Goal: Find specific page/section: Find specific page/section

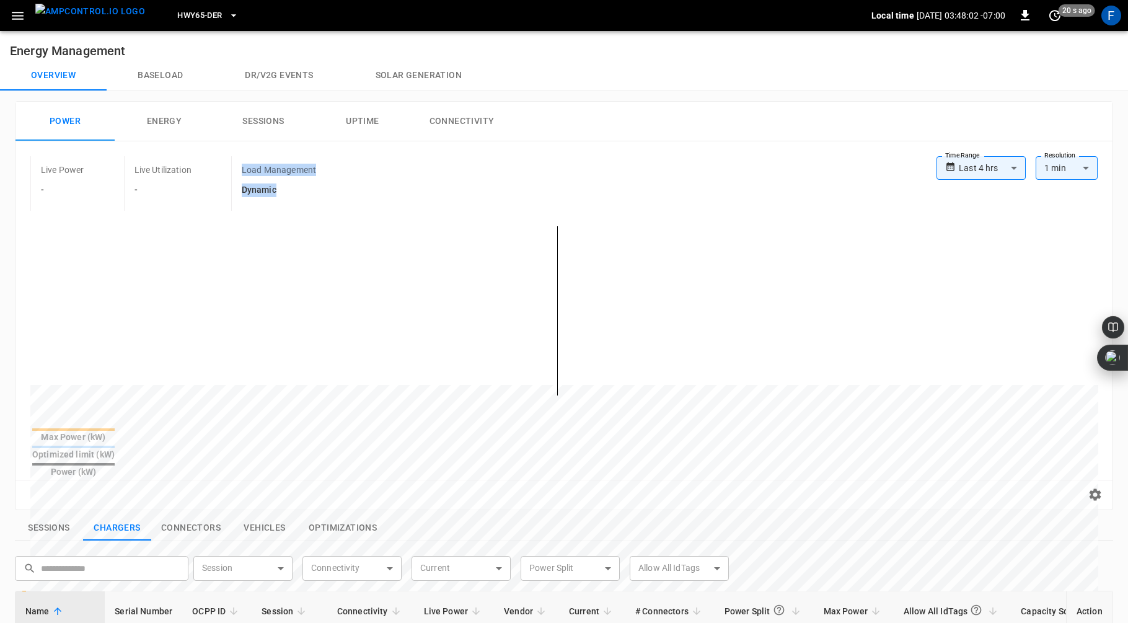
drag, startPoint x: 241, startPoint y: 168, endPoint x: 292, endPoint y: 191, distance: 56.0
click at [292, 191] on div "Load Management Dynamic" at bounding box center [293, 183] width 125 height 55
click at [292, 191] on h6 "Dynamic" at bounding box center [279, 190] width 74 height 14
drag, startPoint x: 242, startPoint y: 167, endPoint x: 292, endPoint y: 189, distance: 55.5
click at [292, 189] on div "Load Management Dynamic" at bounding box center [293, 183] width 125 height 55
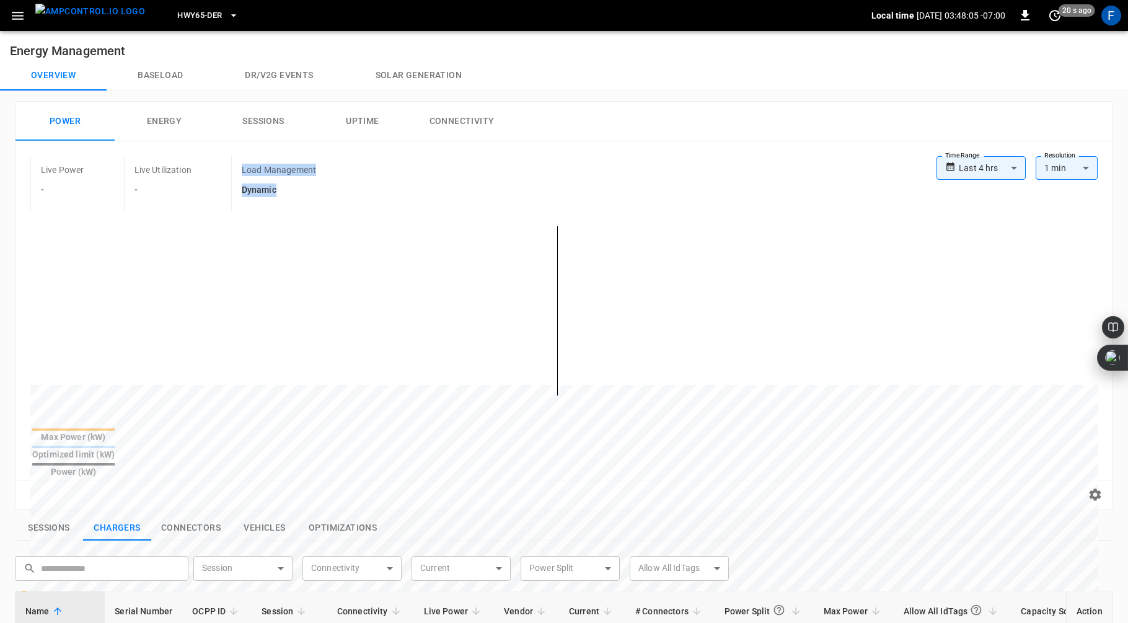
click at [292, 189] on h6 "Dynamic" at bounding box center [279, 190] width 74 height 14
drag, startPoint x: 241, startPoint y: 171, endPoint x: 284, endPoint y: 193, distance: 48.5
click at [284, 193] on div "Load Management Dynamic" at bounding box center [293, 183] width 125 height 55
click at [279, 188] on h6 "Dynamic" at bounding box center [279, 190] width 74 height 14
drag, startPoint x: 241, startPoint y: 169, endPoint x: 284, endPoint y: 187, distance: 47.2
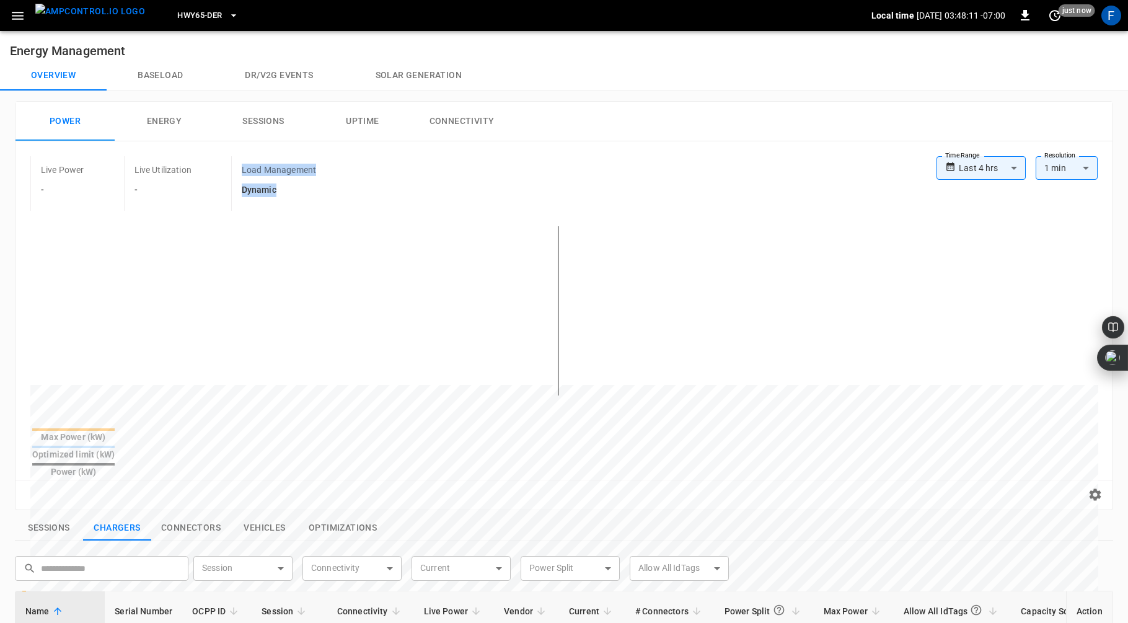
click at [284, 187] on div "Load Management Dynamic" at bounding box center [293, 183] width 125 height 55
click at [276, 185] on h6 "Dynamic" at bounding box center [279, 190] width 74 height 14
drag, startPoint x: 239, startPoint y: 169, endPoint x: 284, endPoint y: 192, distance: 50.4
click at [284, 192] on div "Load Management Dynamic" at bounding box center [293, 183] width 125 height 55
click at [276, 184] on h6 "Dynamic" at bounding box center [279, 190] width 74 height 14
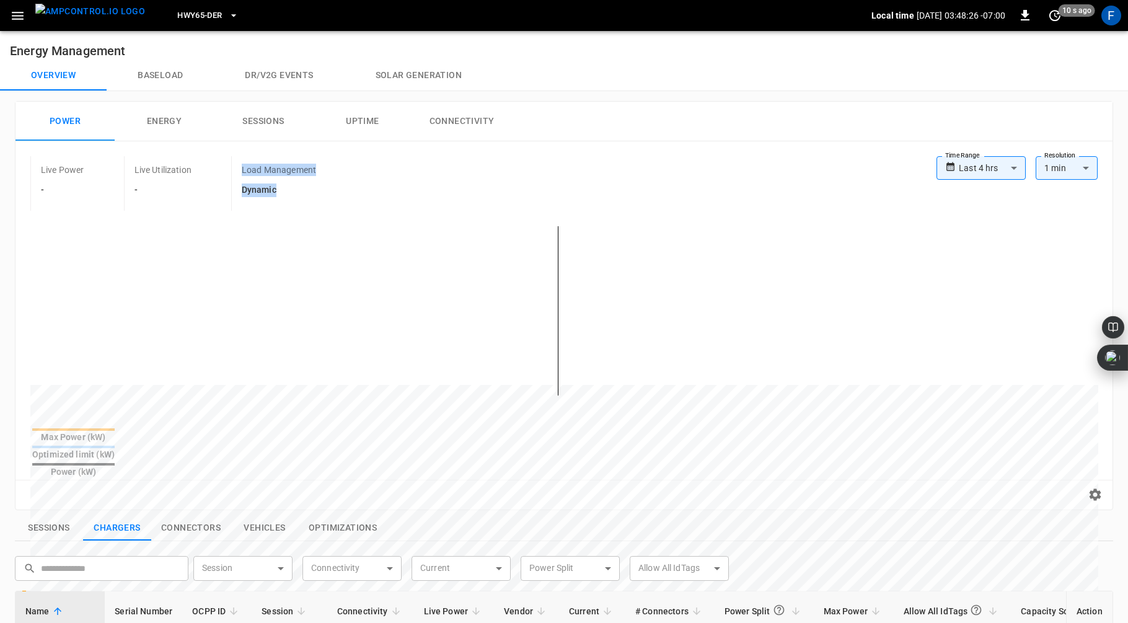
drag, startPoint x: 240, startPoint y: 164, endPoint x: 298, endPoint y: 207, distance: 71.8
click at [298, 207] on div "Load Management Dynamic" at bounding box center [293, 183] width 125 height 55
click at [276, 185] on h6 "Dynamic" at bounding box center [279, 190] width 74 height 14
drag, startPoint x: 237, startPoint y: 169, endPoint x: 291, endPoint y: 188, distance: 56.9
click at [291, 189] on div "Load Management Dynamic" at bounding box center [293, 183] width 125 height 55
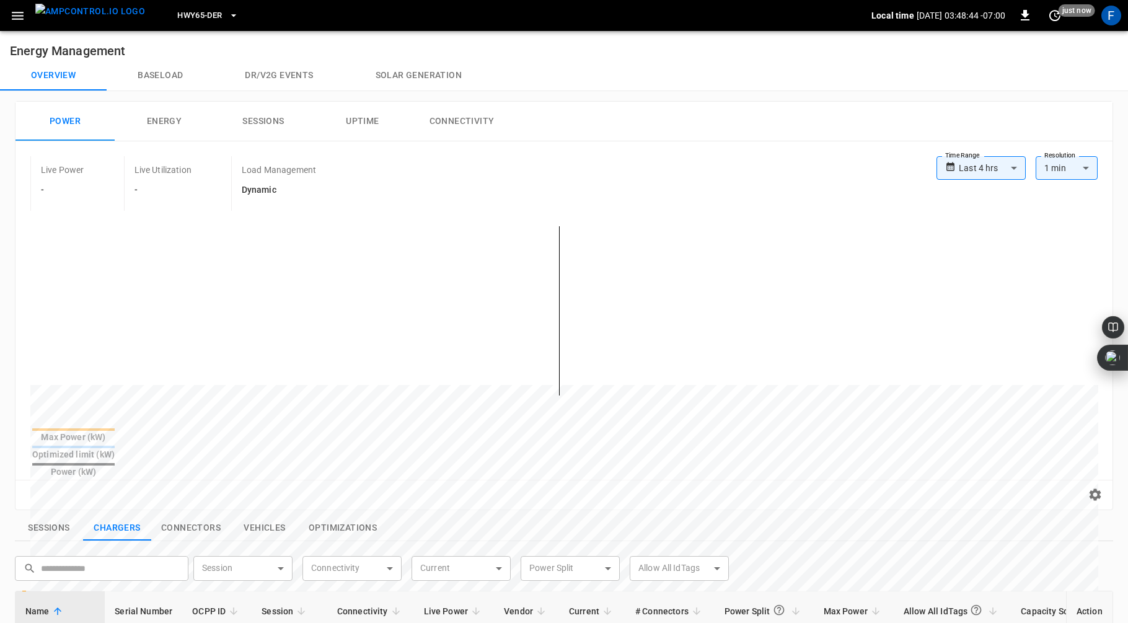
click at [731, 138] on div "Power Energy Sessions Uptime Connectivity" at bounding box center [563, 122] width 1097 height 40
drag, startPoint x: 240, startPoint y: 168, endPoint x: 288, endPoint y: 185, distance: 50.2
click at [288, 185] on div "Load Management Dynamic" at bounding box center [293, 183] width 125 height 55
click at [276, 185] on h6 "Dynamic" at bounding box center [279, 190] width 74 height 14
